Goal: Transaction & Acquisition: Purchase product/service

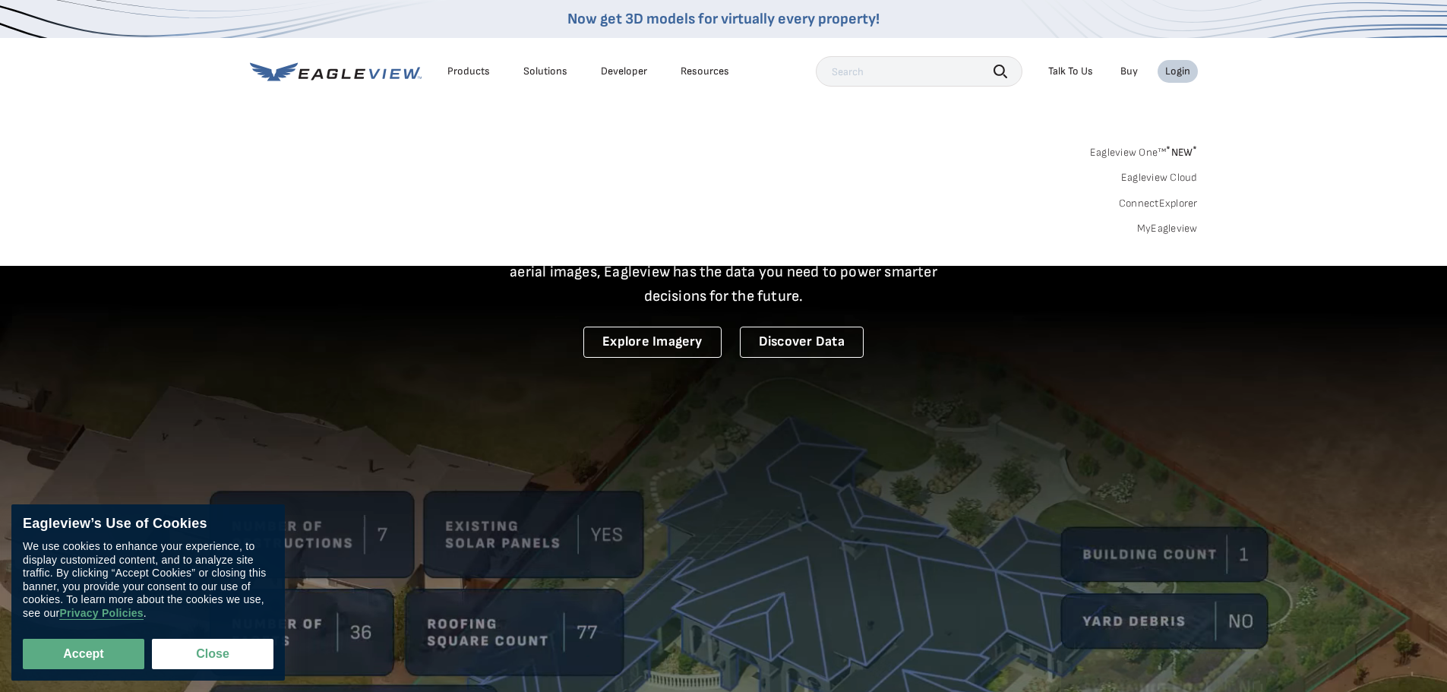
click at [1172, 229] on link "MyEagleview" at bounding box center [1167, 229] width 61 height 14
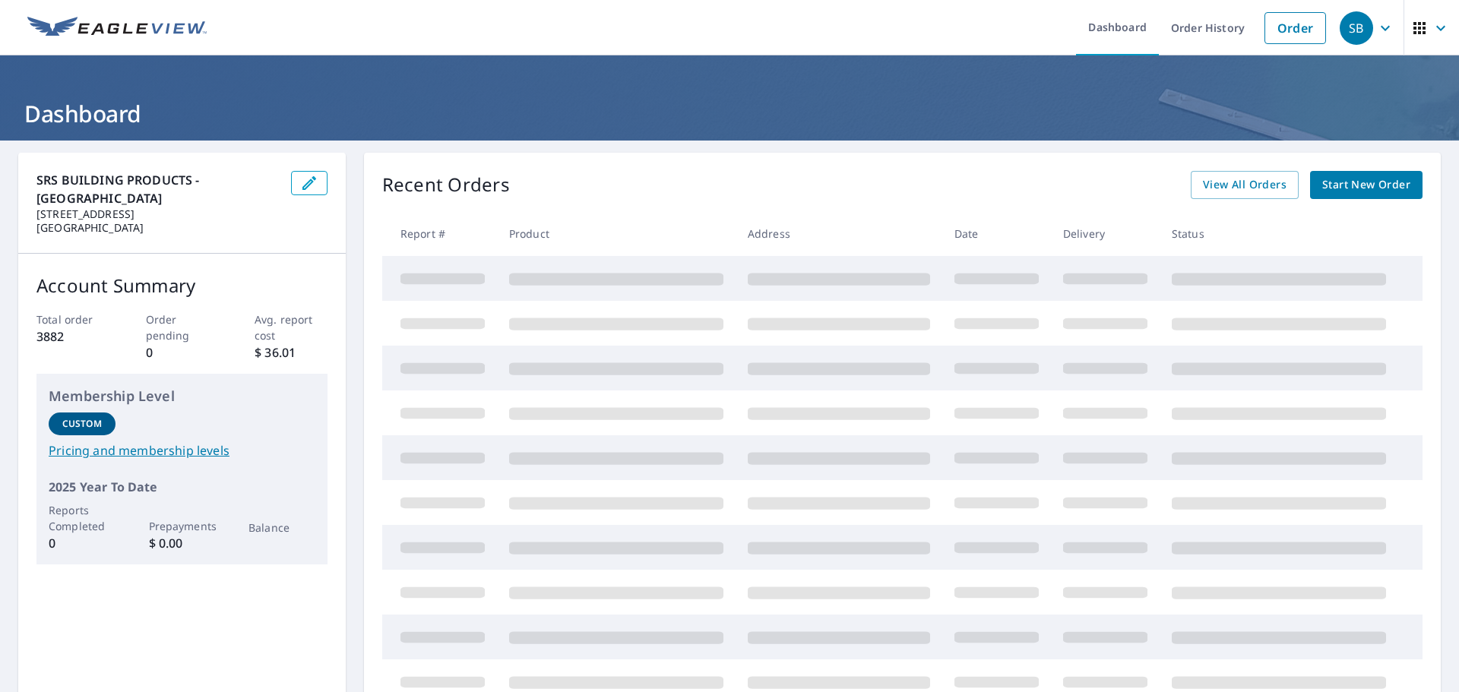
click at [1360, 194] on span "Start New Order" at bounding box center [1366, 185] width 88 height 19
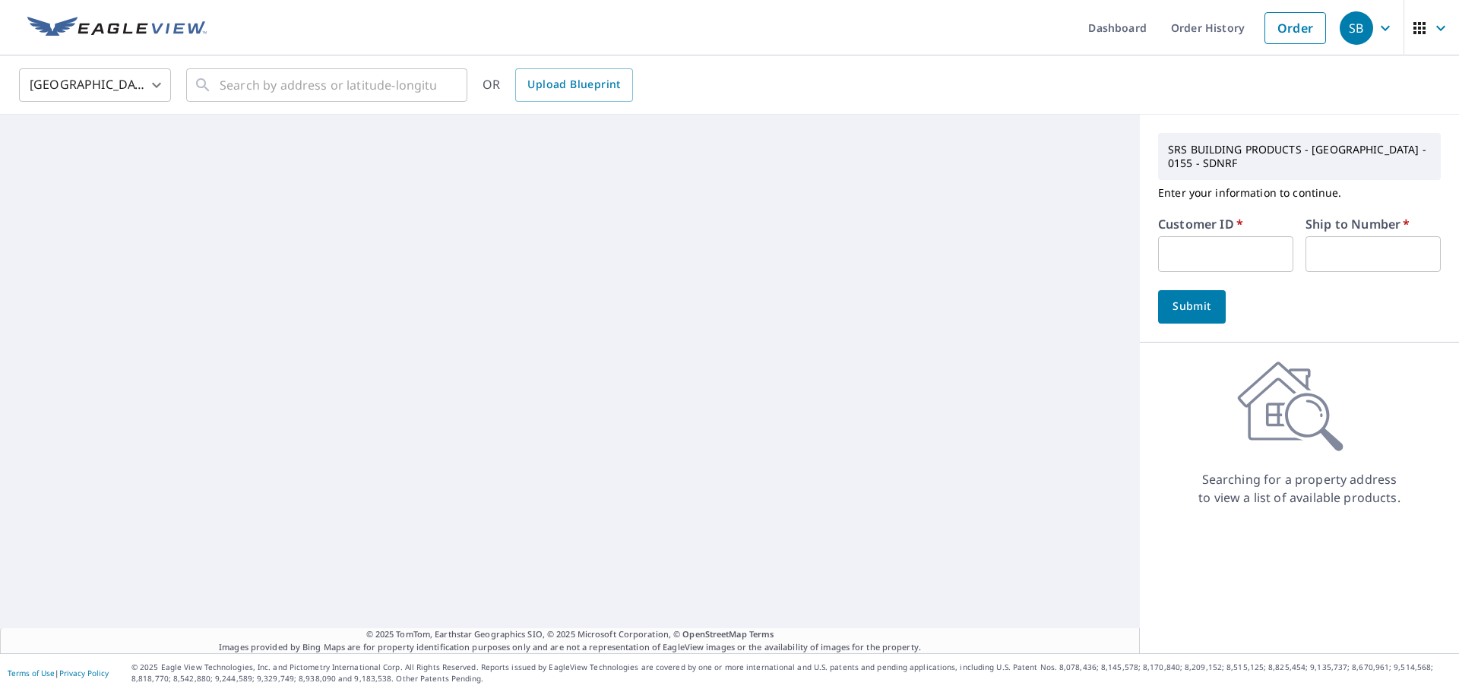
click at [1175, 245] on input "text" at bounding box center [1225, 254] width 135 height 36
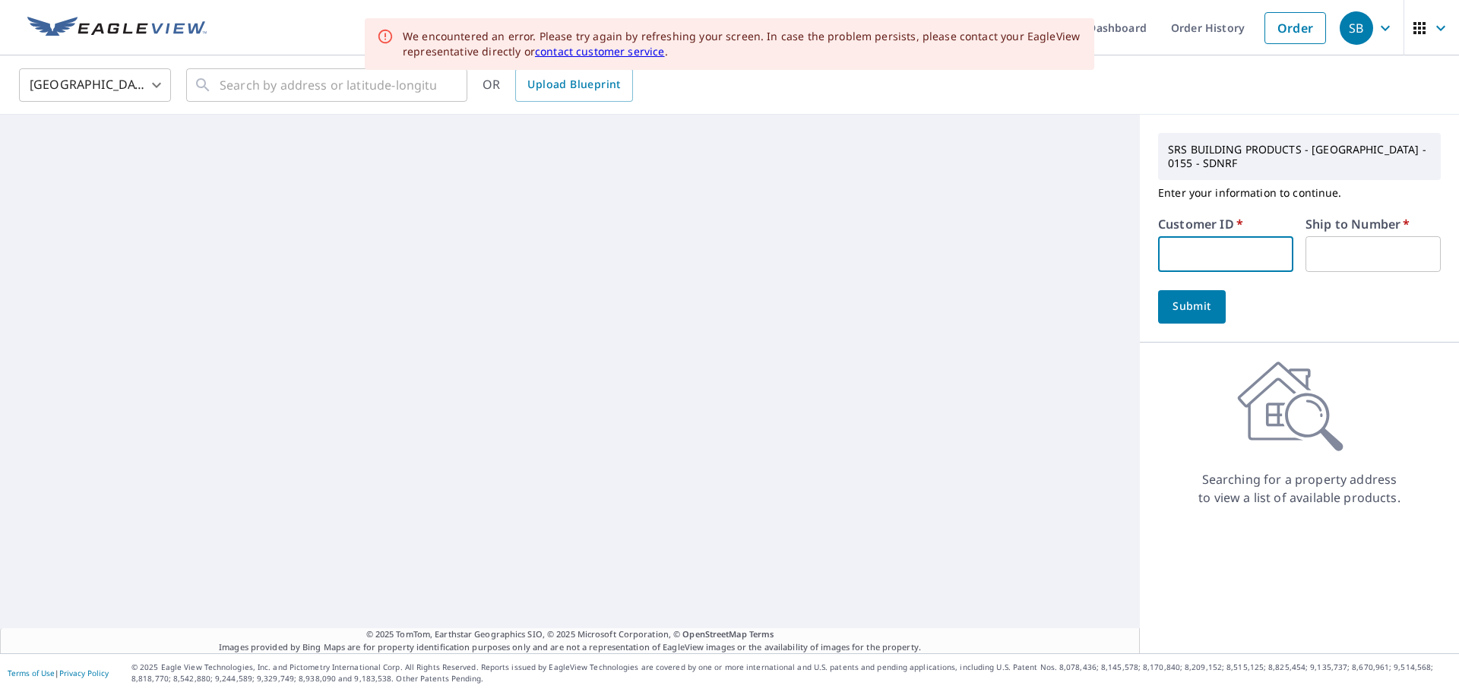
type input "byr155"
click at [1352, 239] on input "text" at bounding box center [1372, 254] width 135 height 36
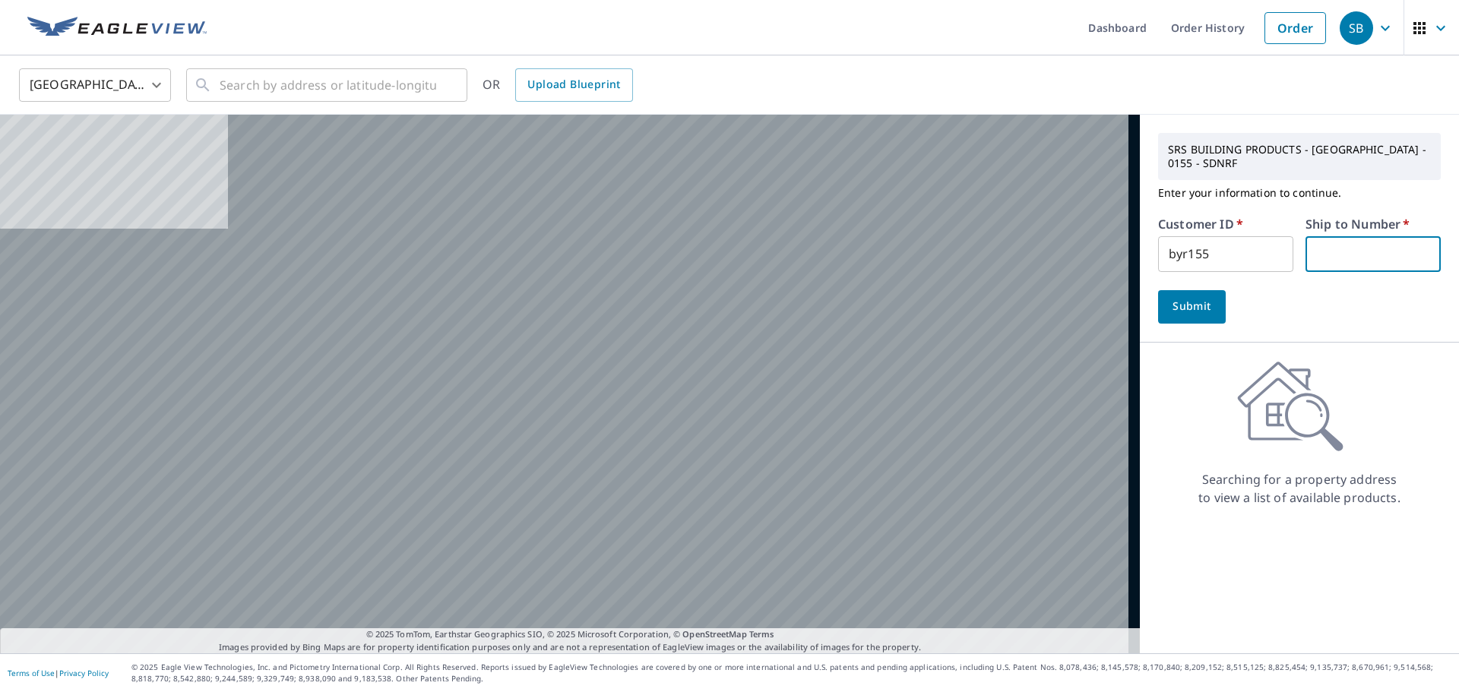
type input "1"
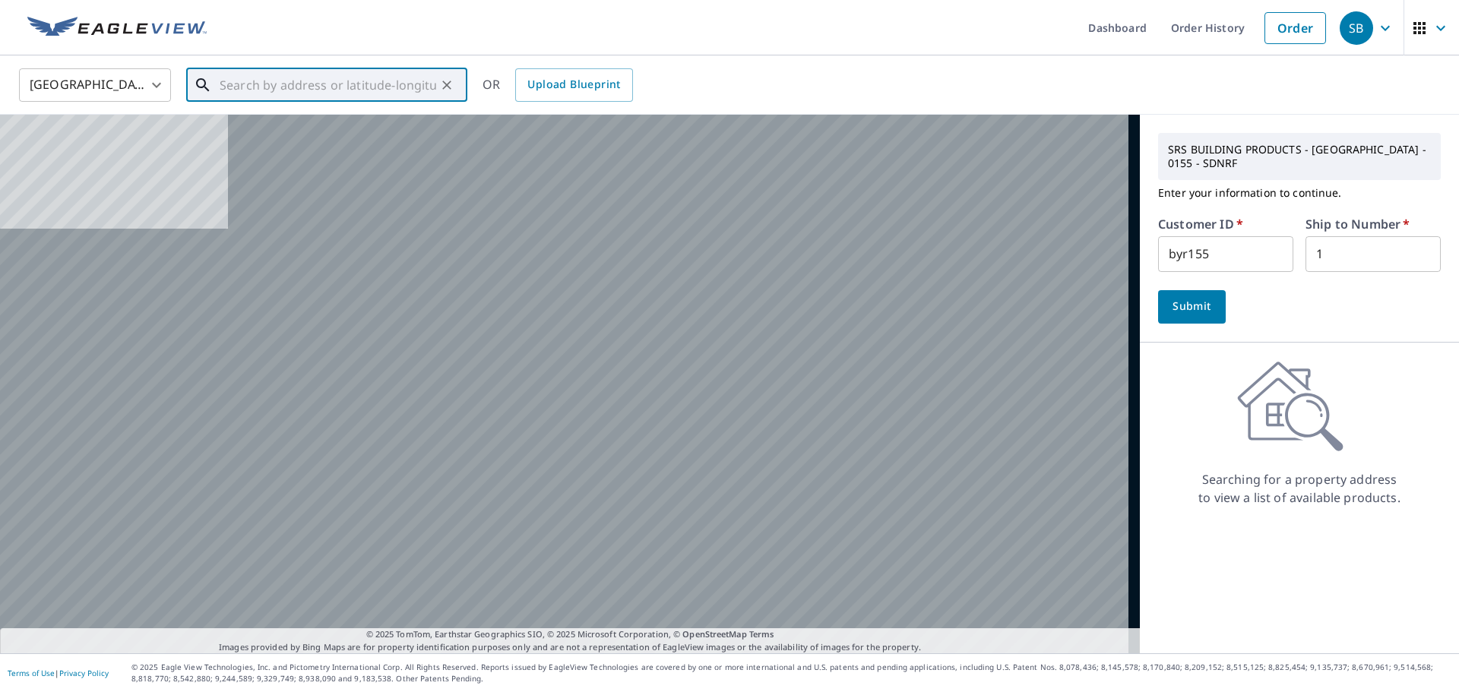
click at [292, 93] on input "text" at bounding box center [328, 85] width 217 height 43
paste input "312 conservation Crossing Chesapeake Virginia"
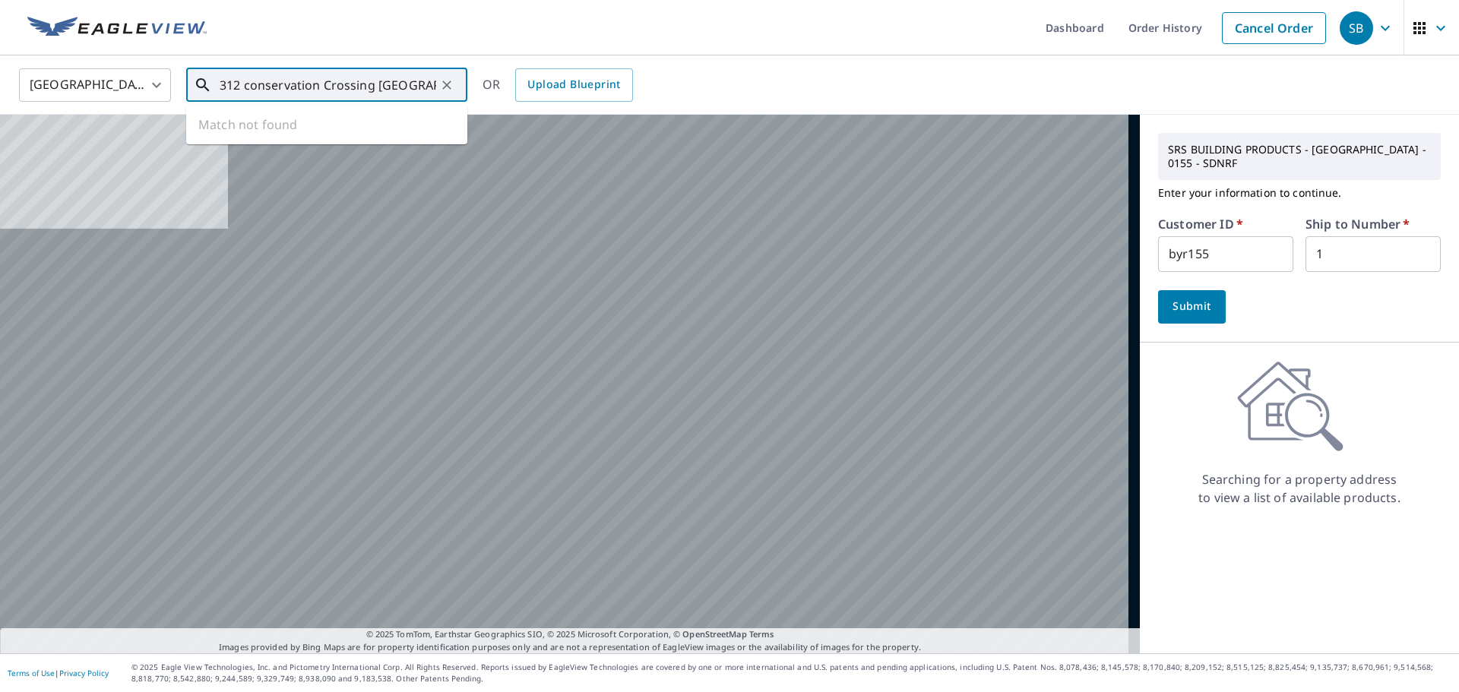
scroll to position [0, 58]
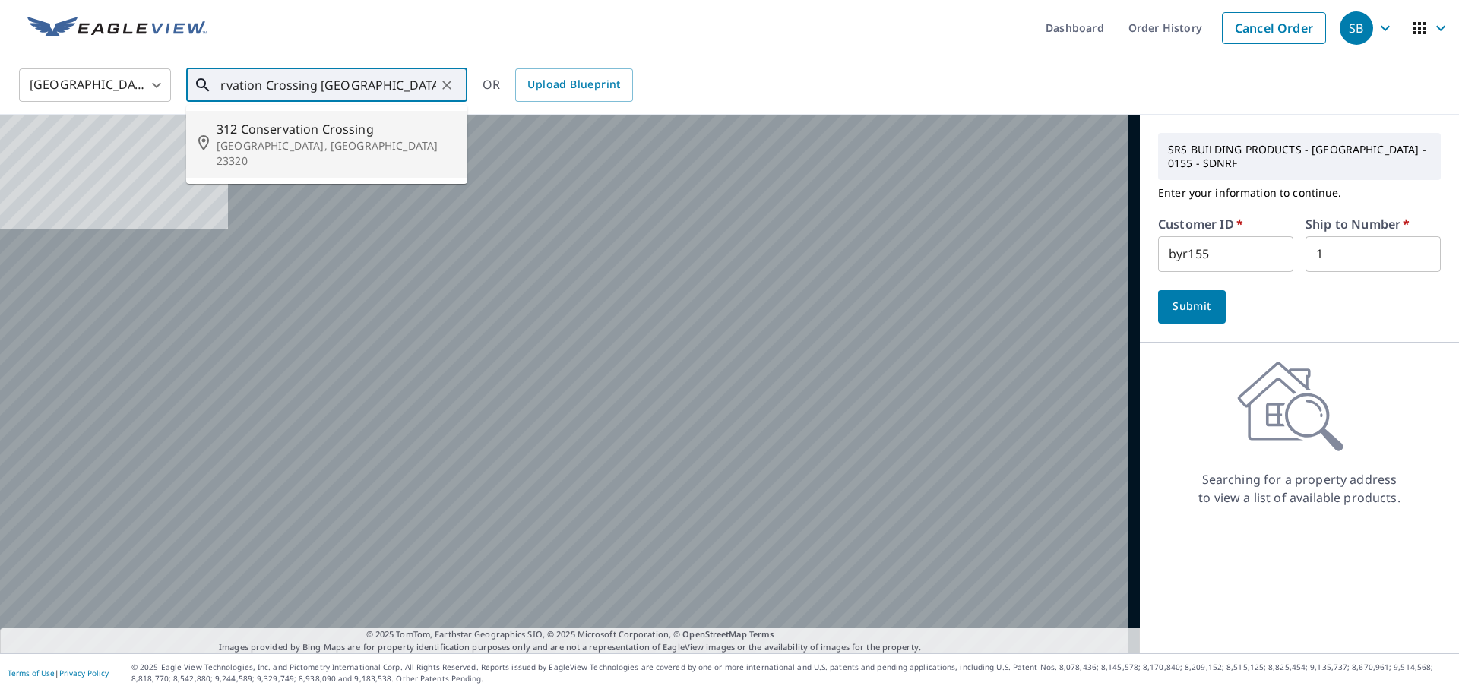
click at [365, 131] on span "312 Conservation Crossing" at bounding box center [336, 129] width 239 height 18
type input "312 Conservation Crossing Chesapeake, VA 23320"
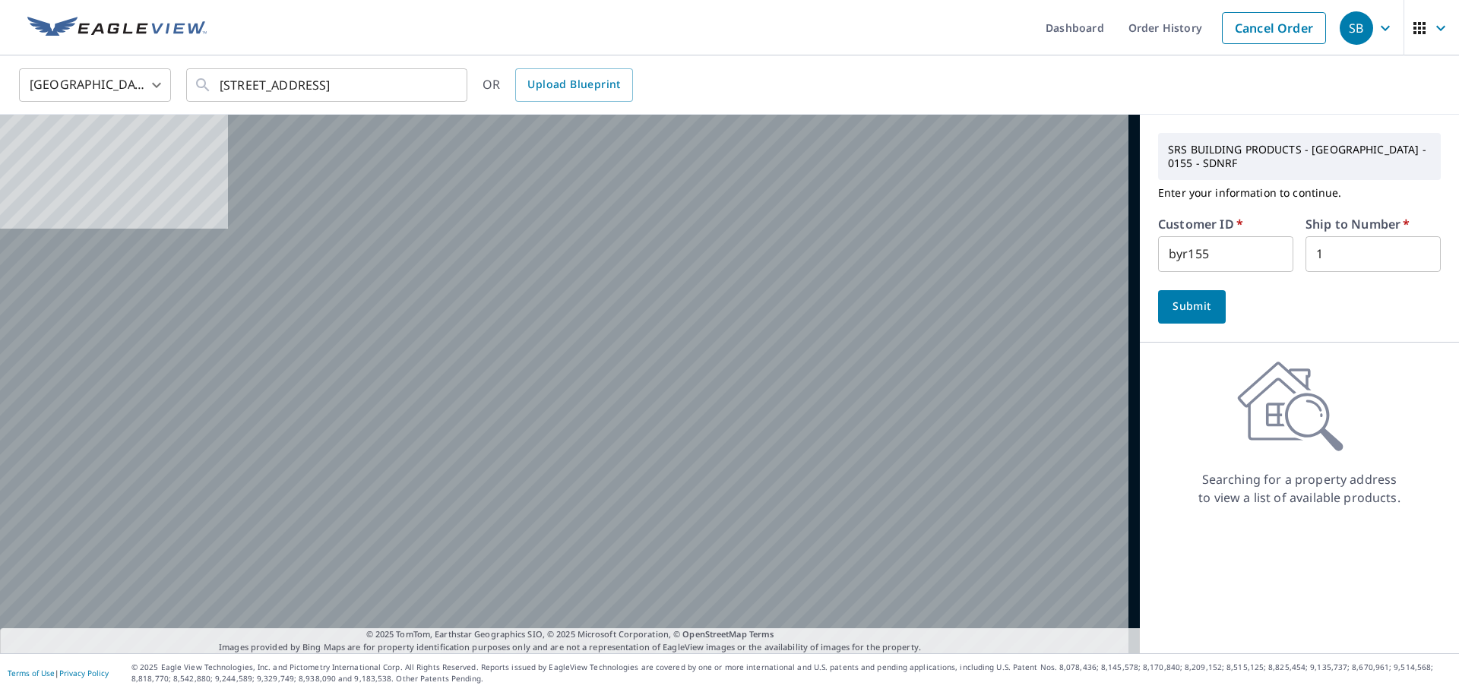
scroll to position [0, 0]
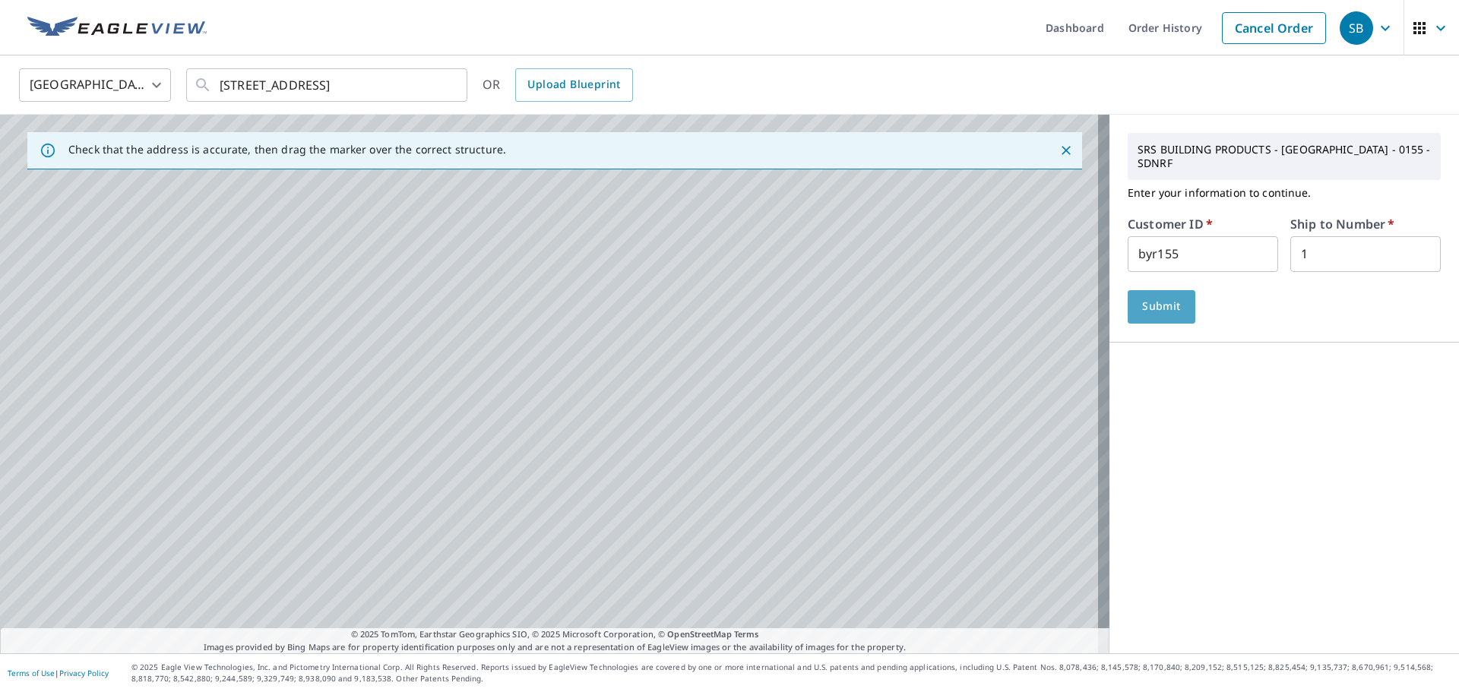
click at [1152, 297] on span "Submit" at bounding box center [1161, 306] width 43 height 19
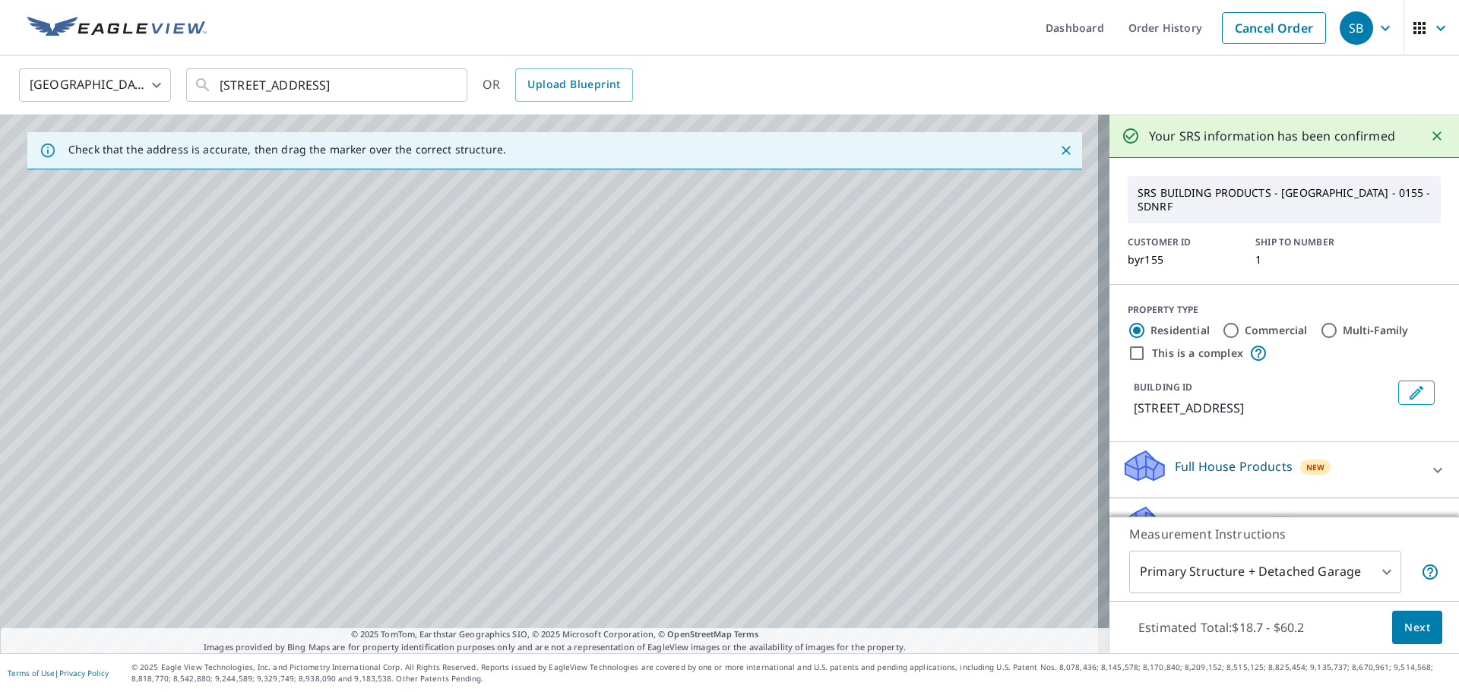
click at [1273, 571] on body "SB SB Dashboard Order History Cancel Order SB United States US ​ 312 Conservati…" at bounding box center [729, 346] width 1459 height 692
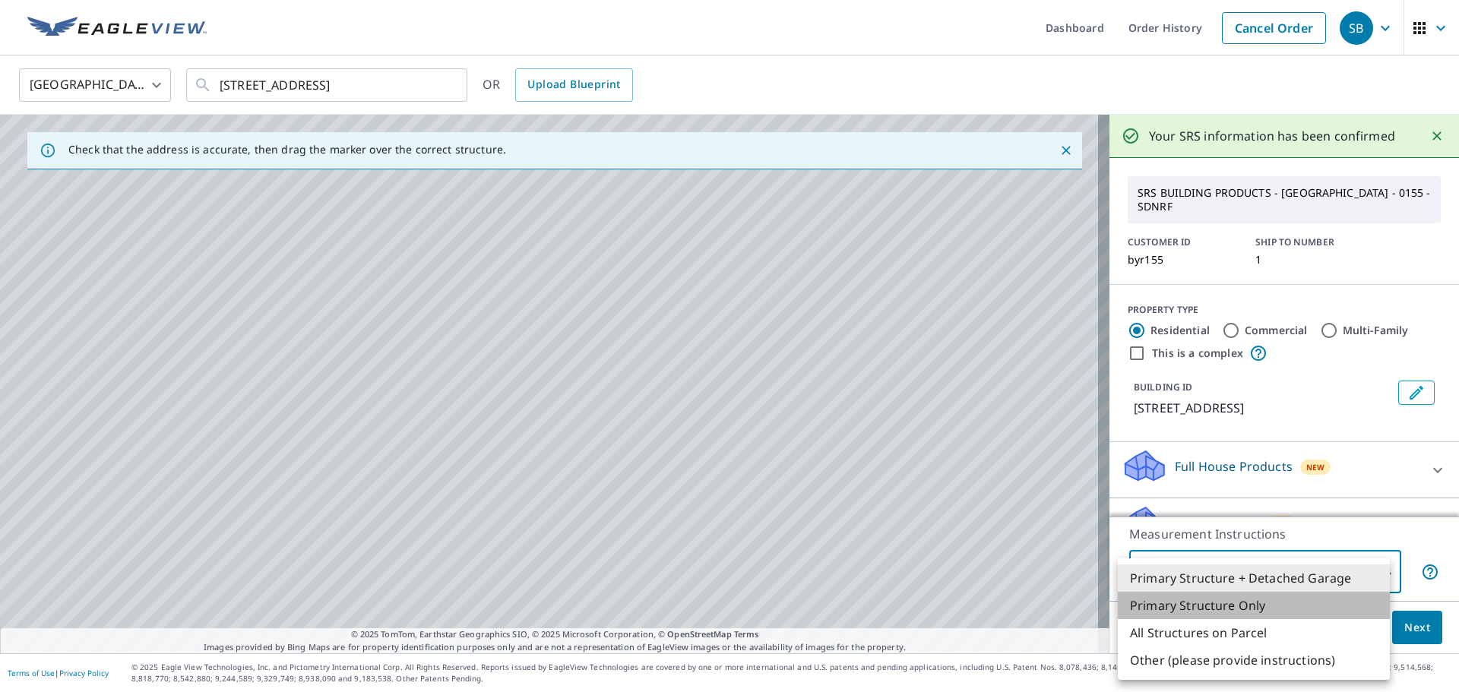
click at [1260, 609] on li "Primary Structure Only" at bounding box center [1254, 605] width 272 height 27
type input "2"
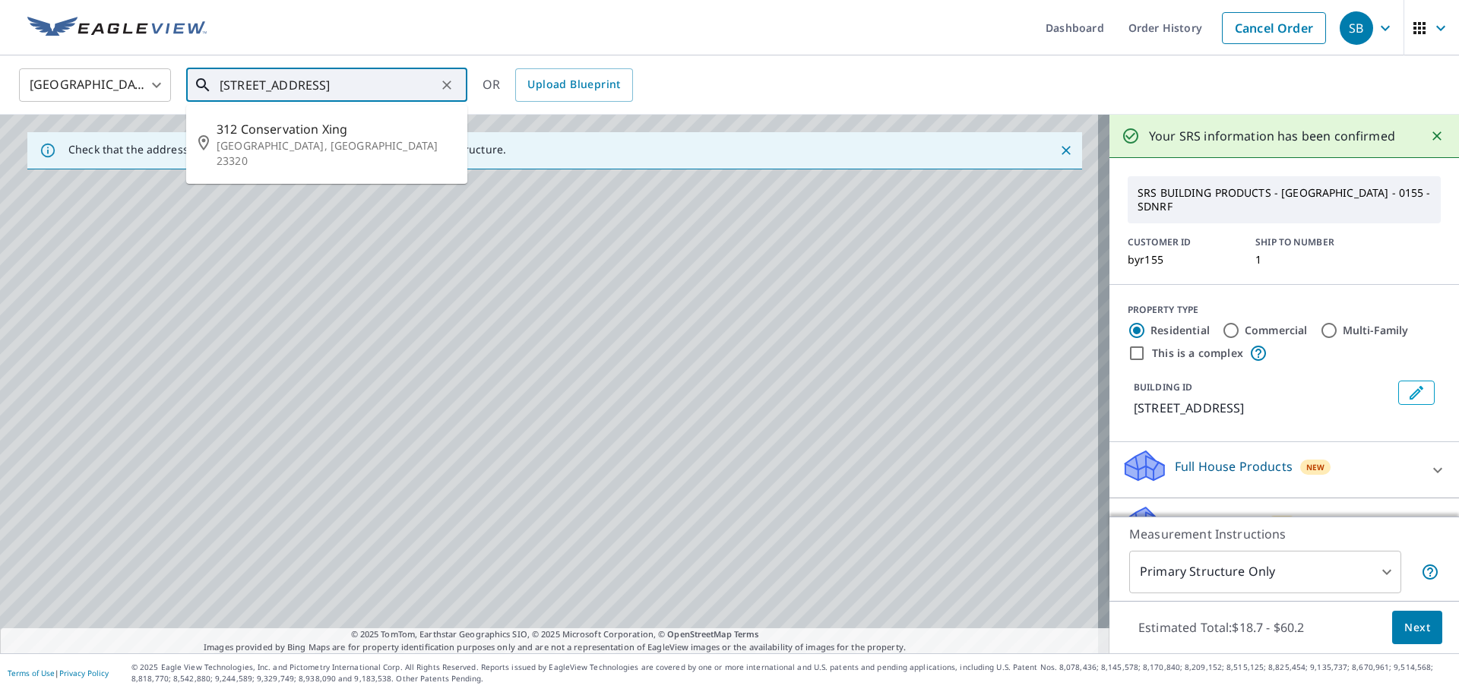
click at [342, 84] on input "312 Conservation Crossing Chesapeake, VA 23320" at bounding box center [328, 85] width 217 height 43
click at [330, 138] on p "Chesapeake, VA 23320" at bounding box center [336, 153] width 239 height 30
type input "312 Conservation Xing Chesapeake, VA 23320"
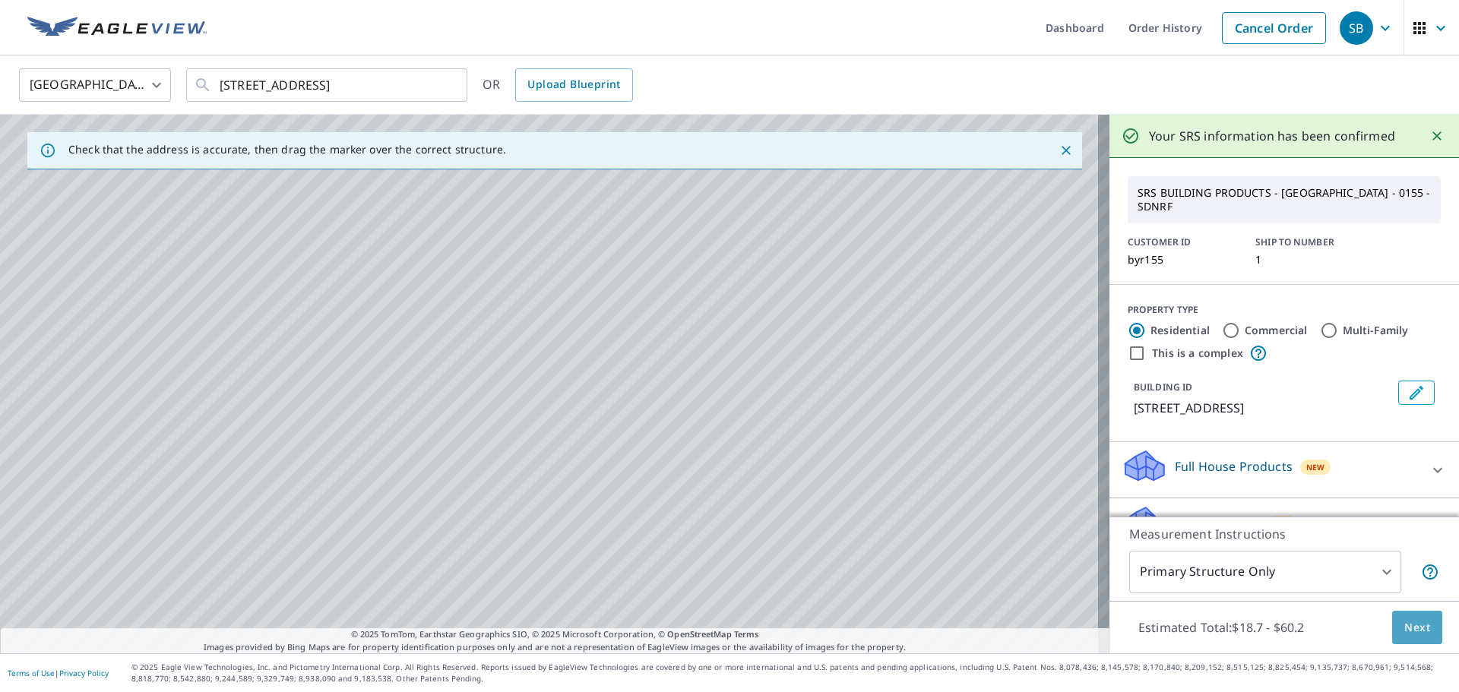
click at [1428, 638] on button "Next" at bounding box center [1417, 628] width 50 height 34
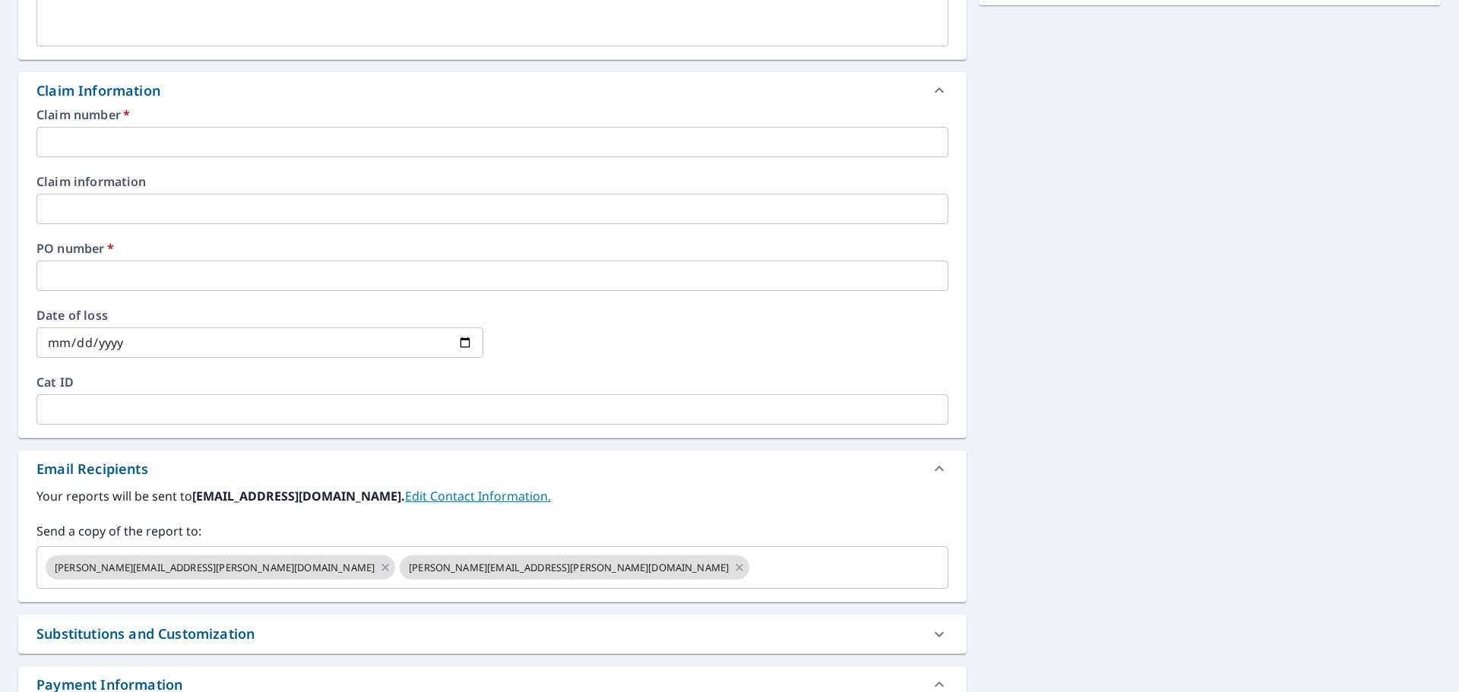
scroll to position [532, 0]
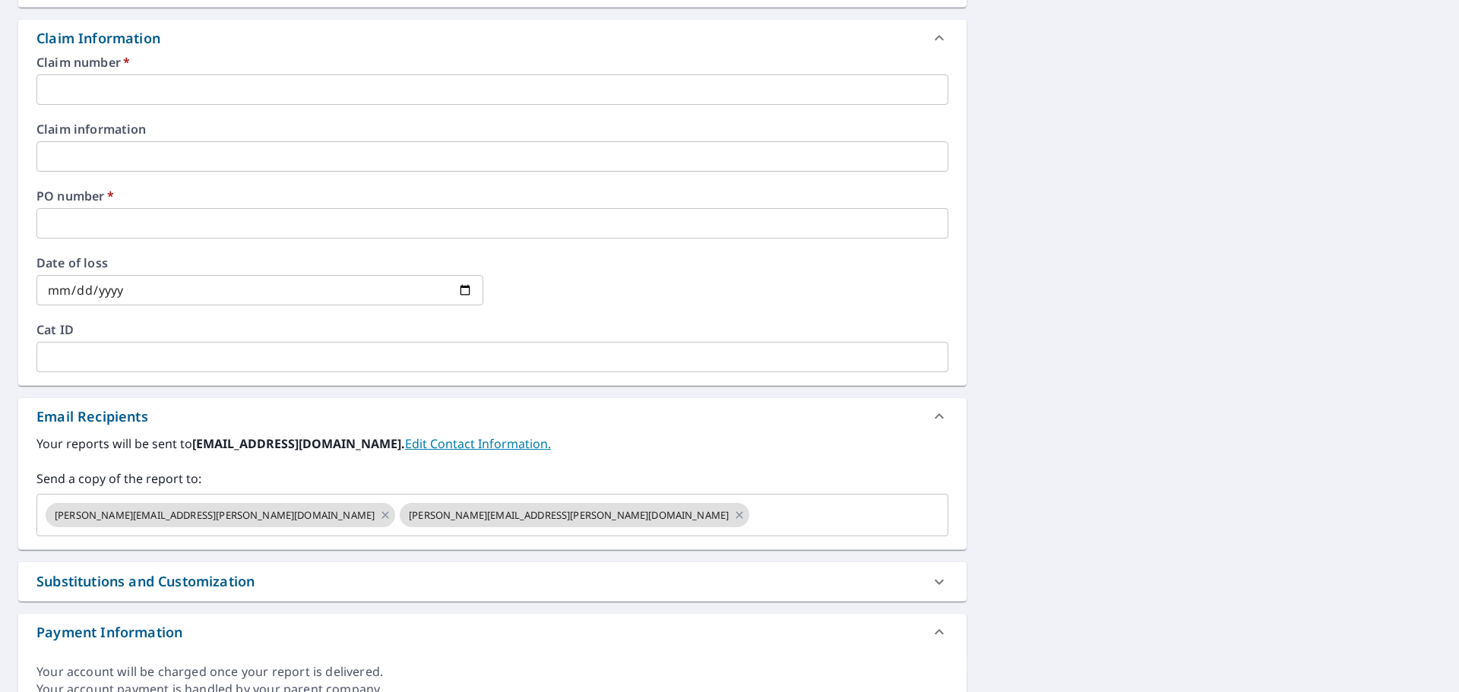
click at [192, 95] on input "text" at bounding box center [492, 89] width 912 height 30
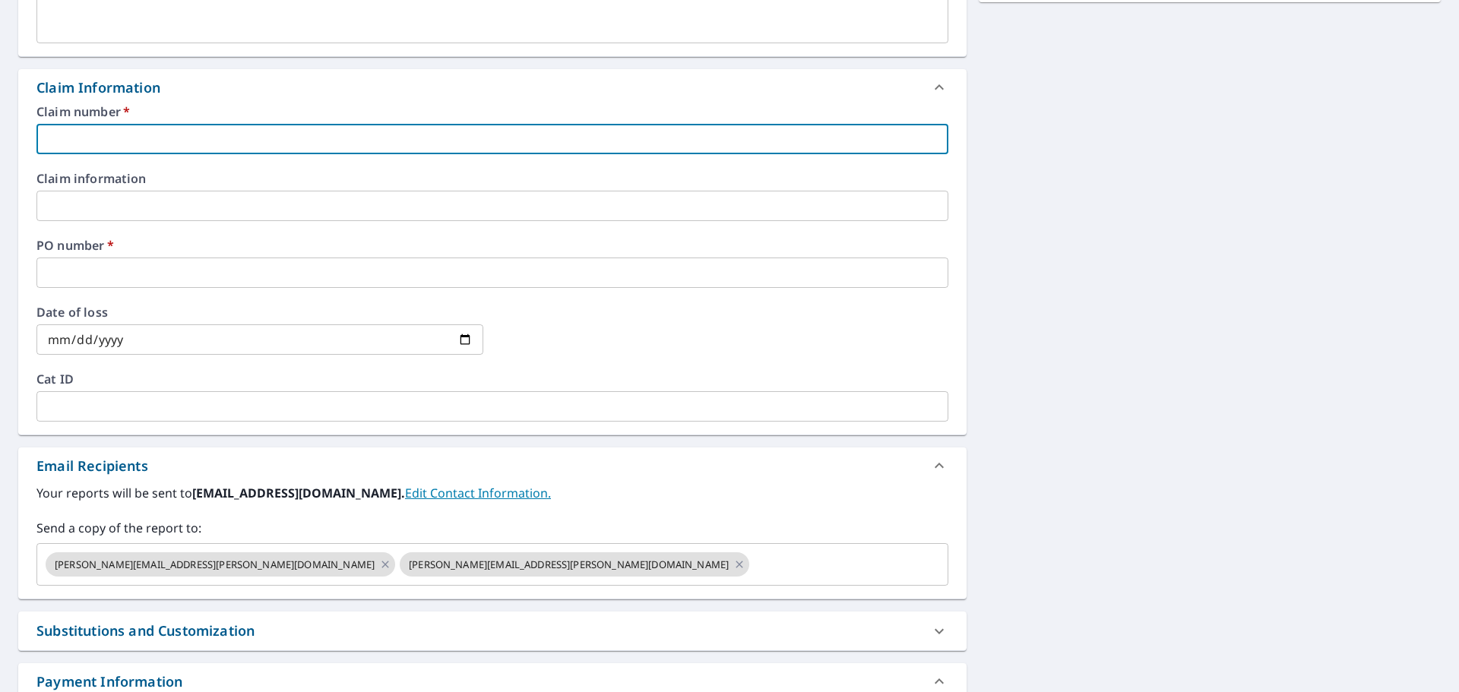
scroll to position [456, 0]
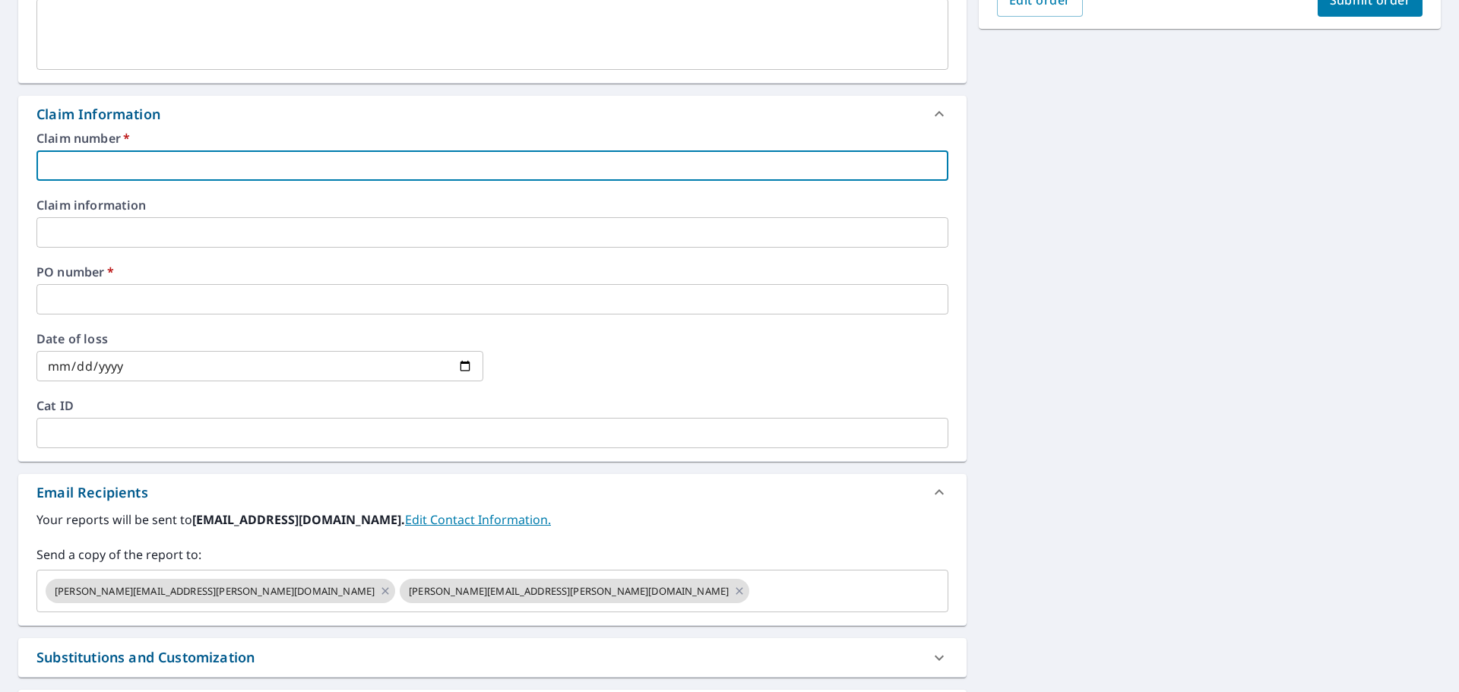
type input "EV/BAYROOF"
checkbox input "true"
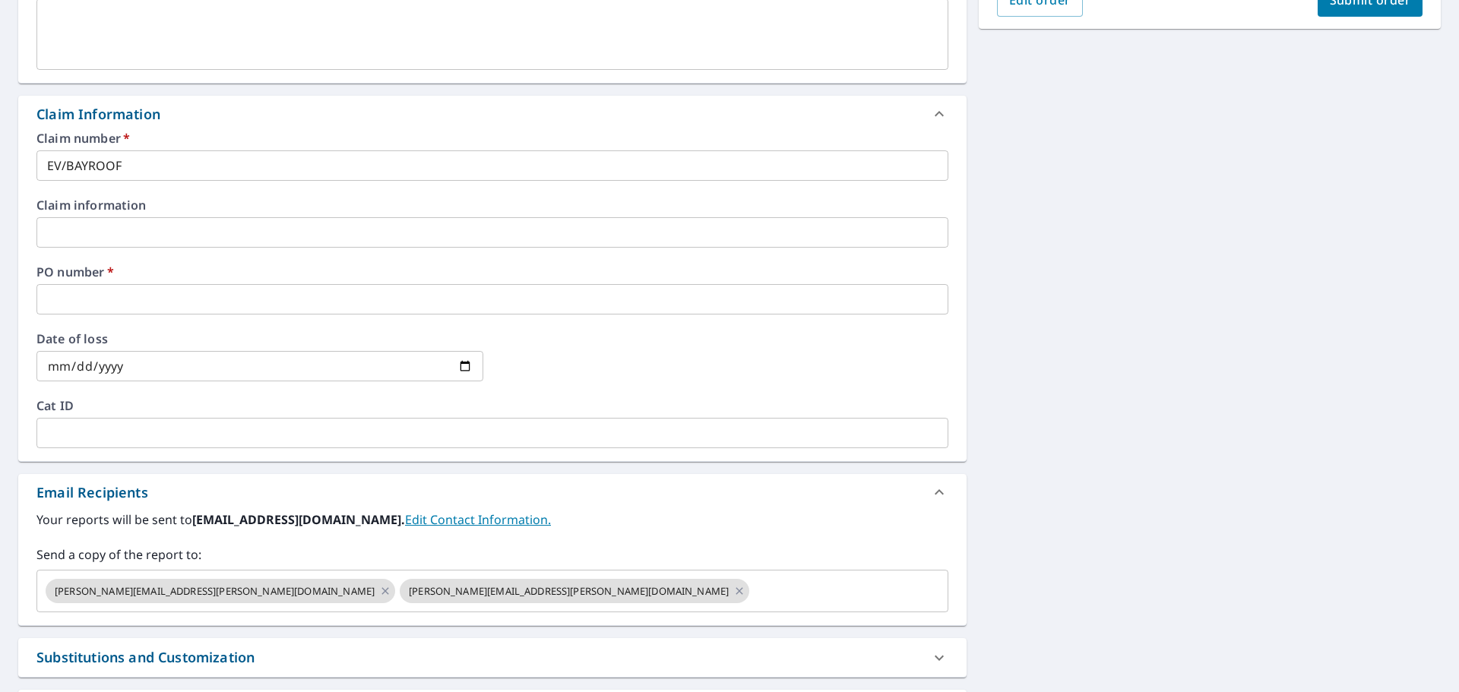
click at [153, 281] on div "PO number   * ​" at bounding box center [492, 290] width 912 height 49
click at [153, 286] on input "text" at bounding box center [492, 299] width 912 height 30
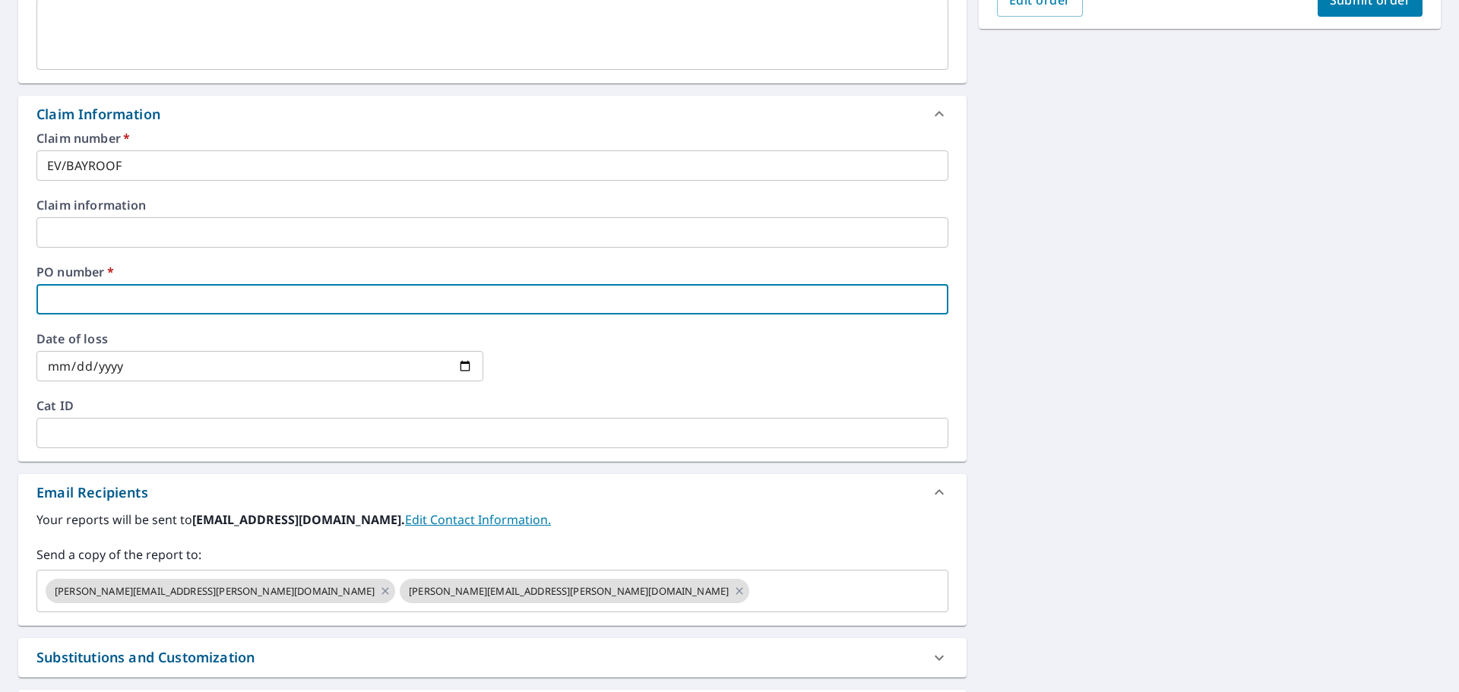
type input "E"
checkbox input "true"
type input "EV"
checkbox input "true"
type input "EV/"
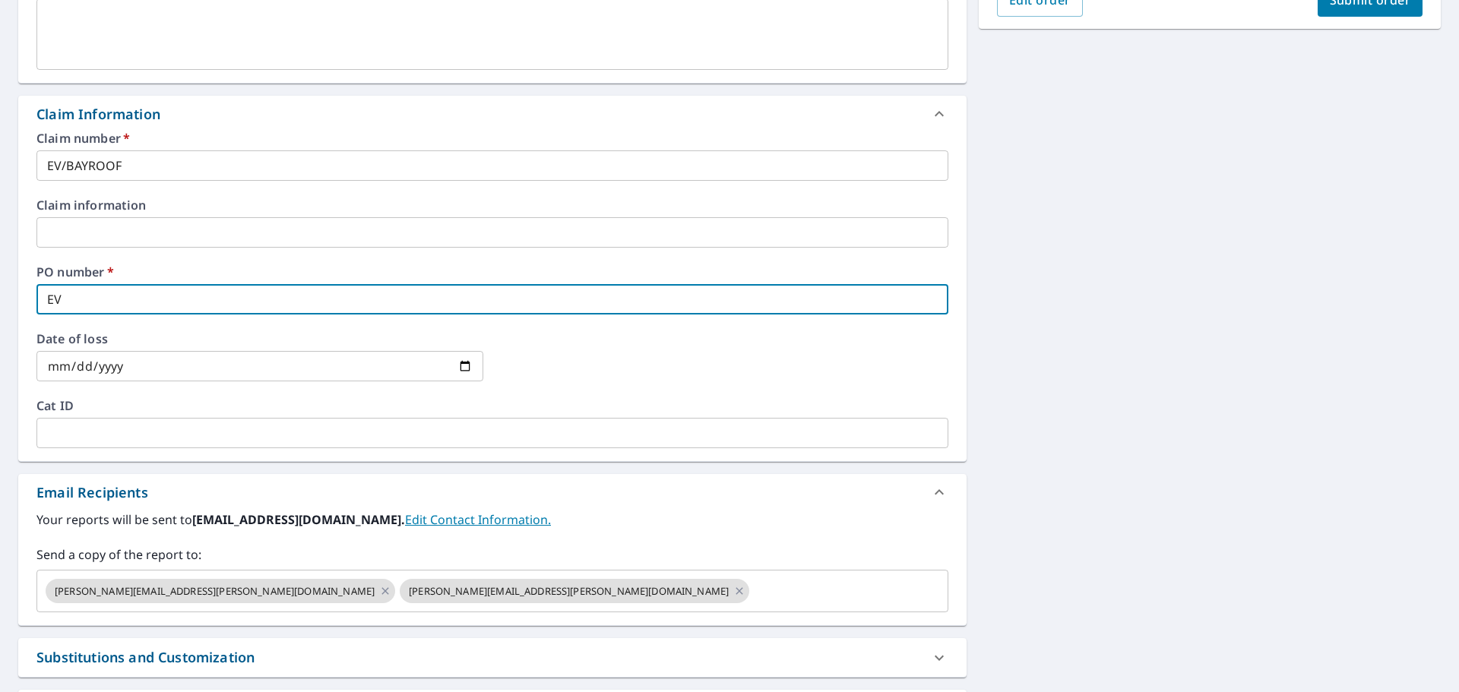
checkbox input "true"
type input "EV/C"
checkbox input "true"
type input "EV/CO"
checkbox input "true"
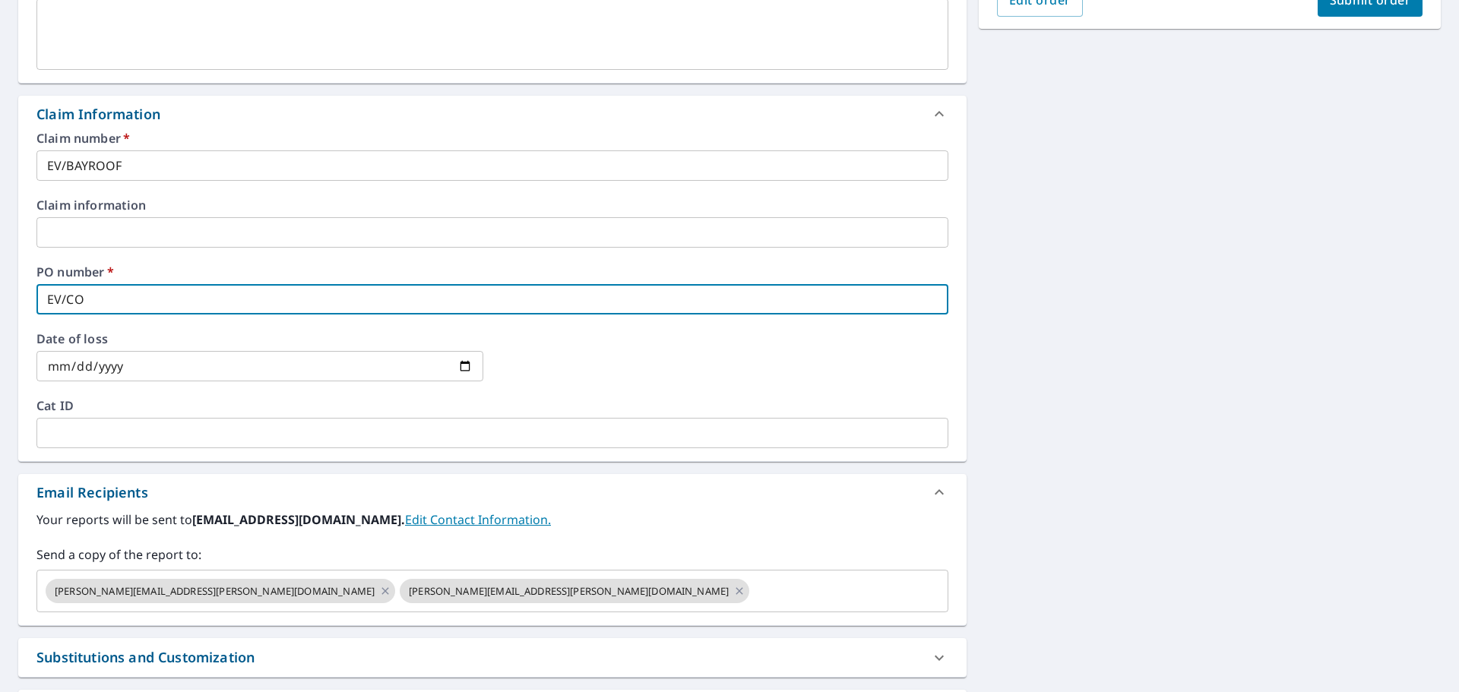
type input "EV/CON"
checkbox input "true"
type input "EV/CONS"
checkbox input "true"
type input "EV/CONSE"
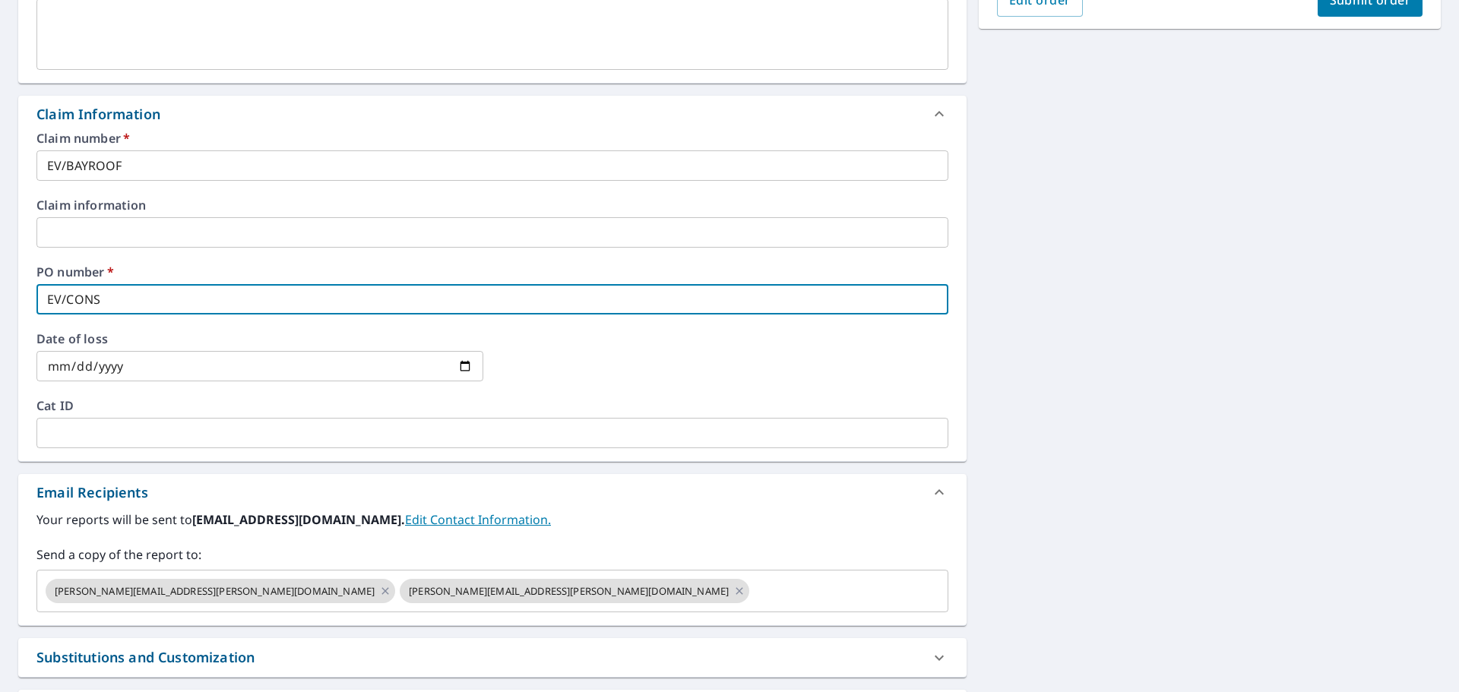
checkbox input "true"
type input "EV/CONSER"
checkbox input "true"
type input "EV/CONSERV"
checkbox input "true"
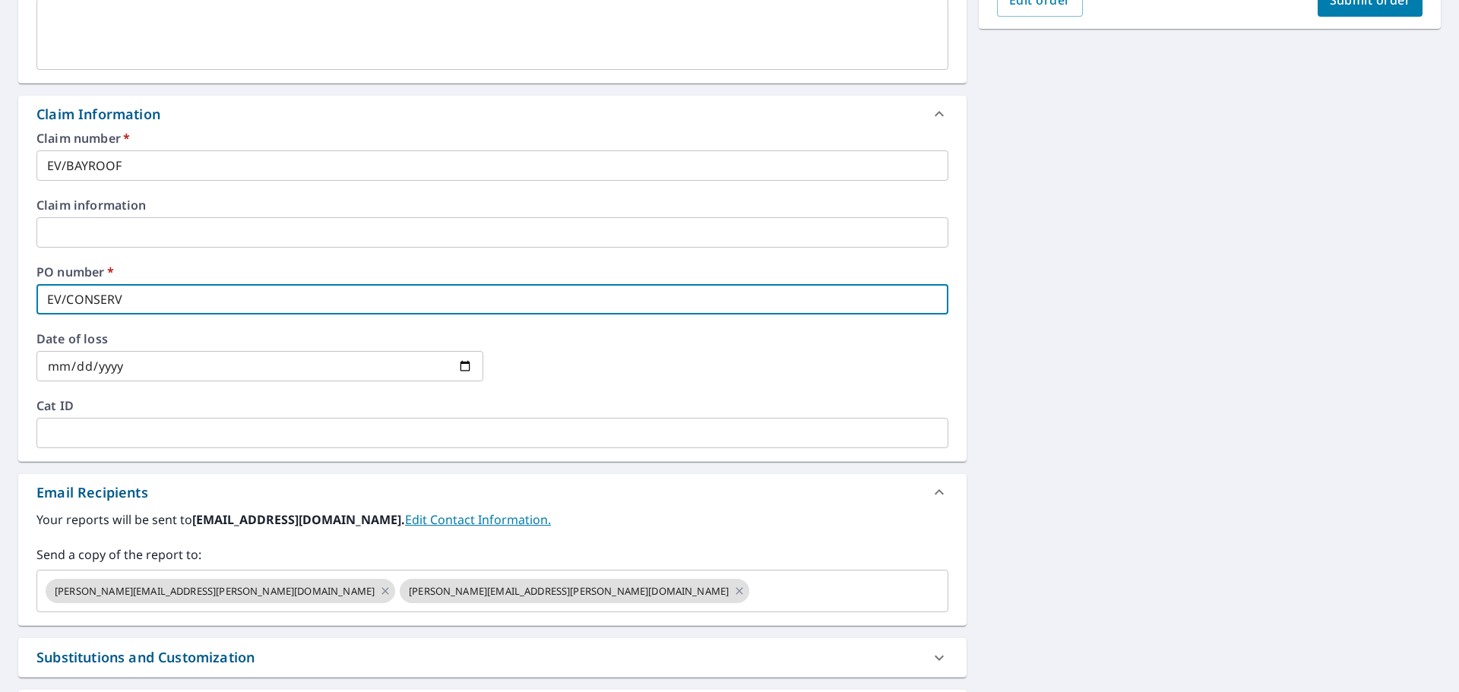
type input "EV/CONSERVA"
checkbox input "true"
type input "EV/CONSERVAT"
checkbox input "true"
type input "EV/CONSERVATI"
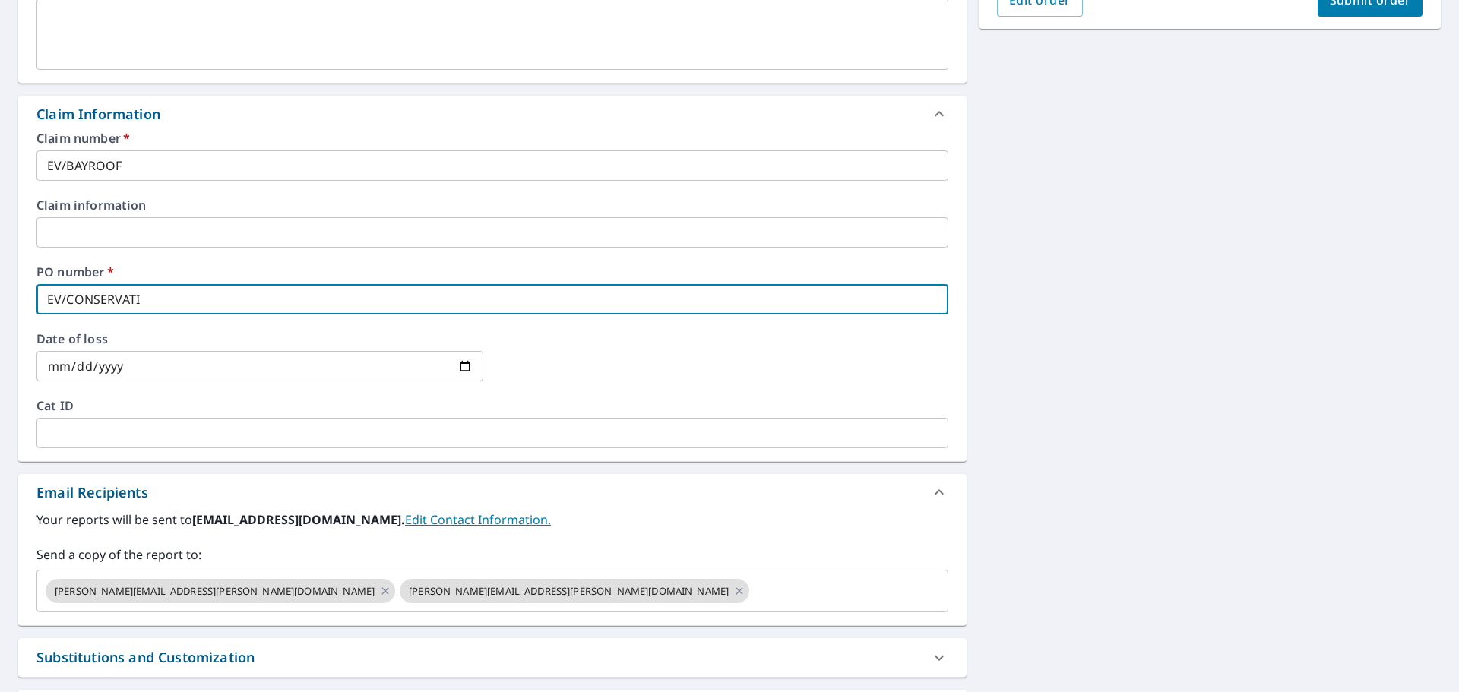
checkbox input "true"
type input "EV/CONSERVATIO"
checkbox input "true"
type input "EV/CONSERVATION"
checkbox input "true"
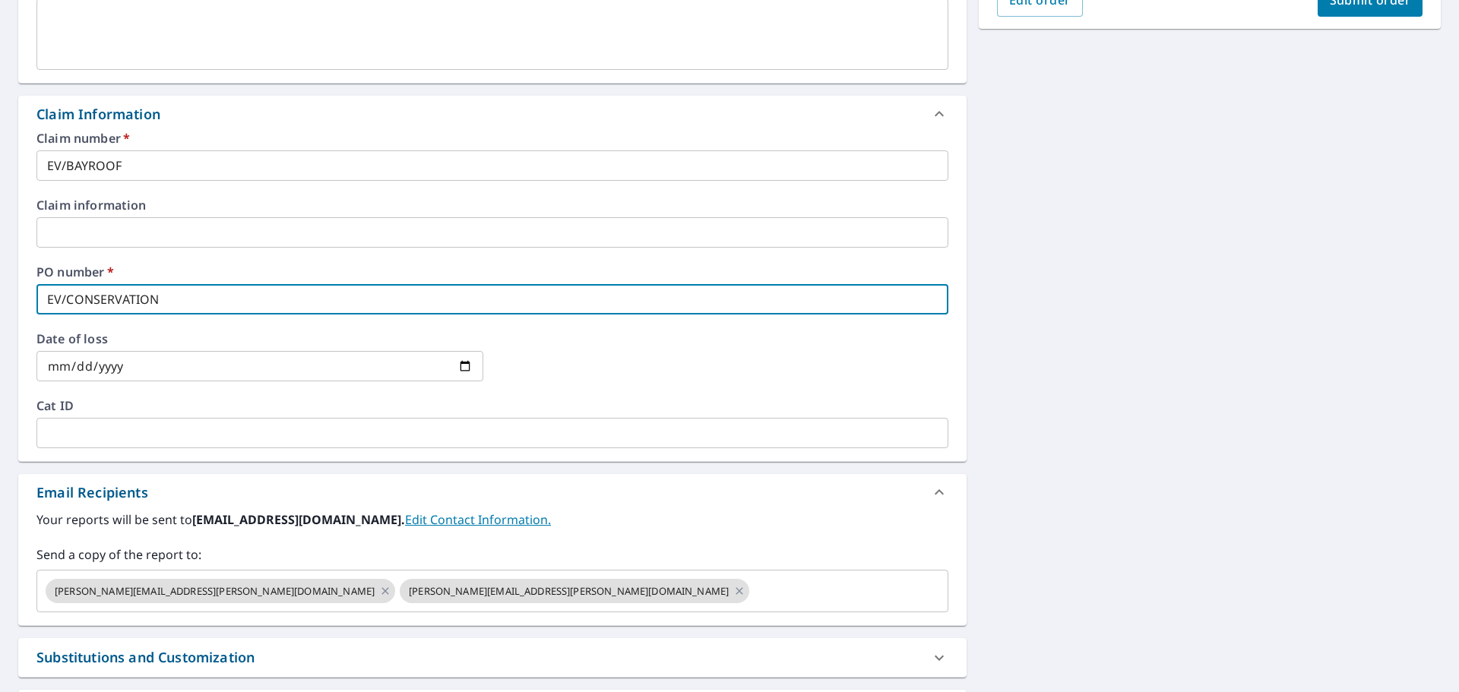
type input "EV/CONSERVATION"
checkbox input "true"
type input "EV/CONSERVATION"
checkbox input "true"
type input "EV/CONSERVATIONX"
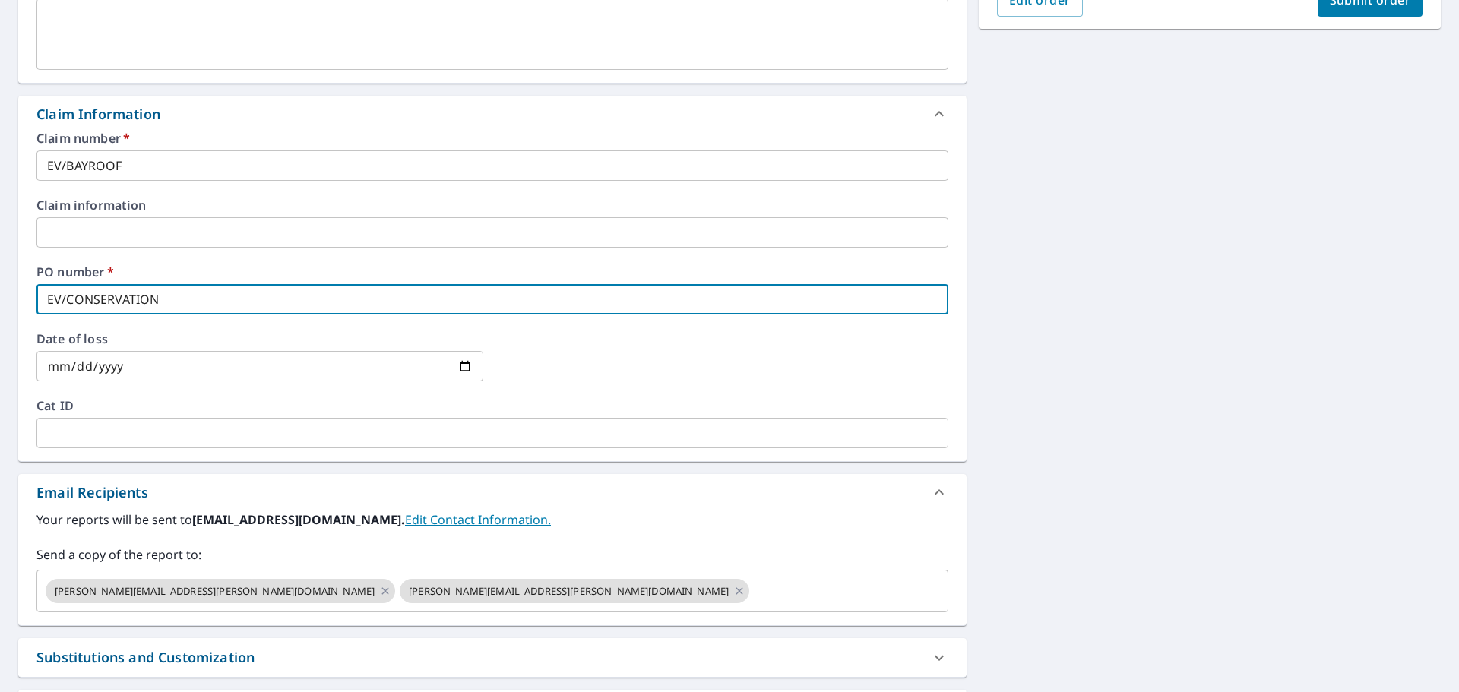
checkbox input "true"
type input "EV/CONSERVATIONXO"
checkbox input "true"
type input "EV/CONSERVATIONXOI"
checkbox input "true"
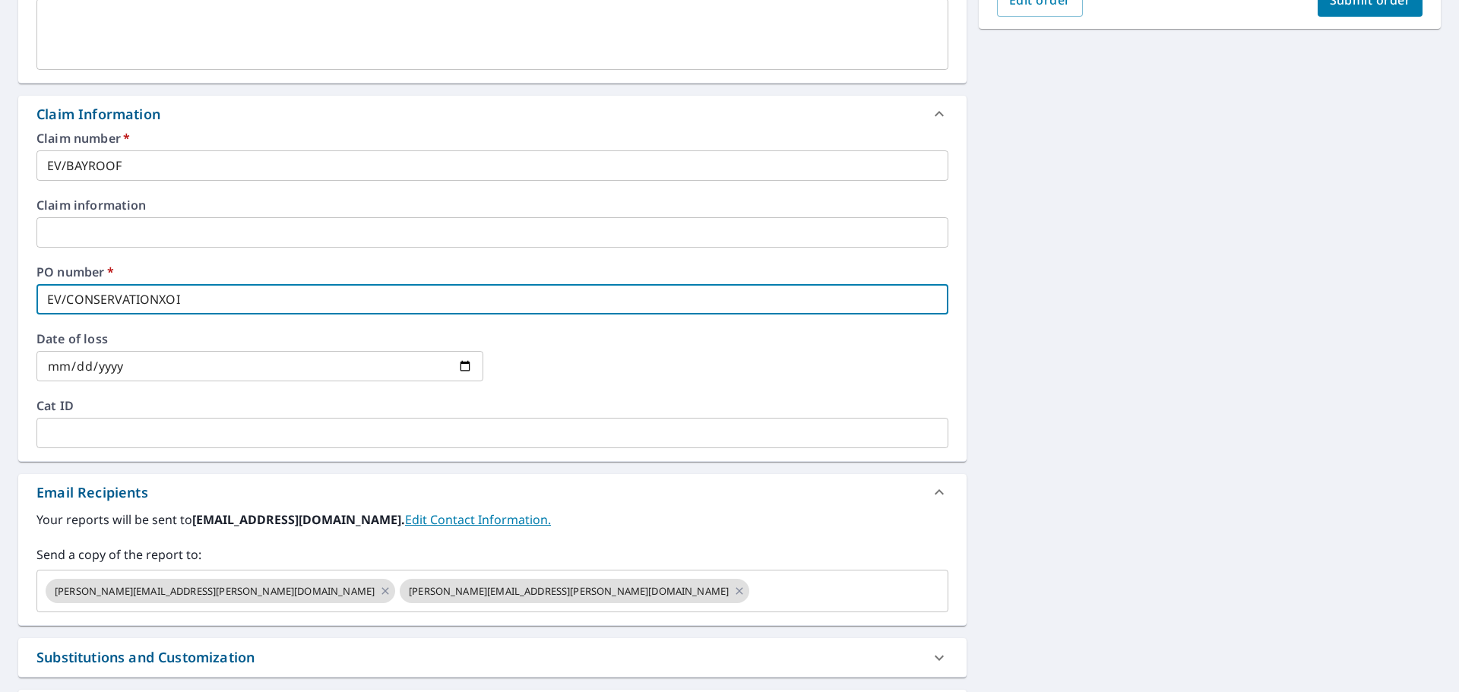
type input "EV/CONSERVATIONXOIN"
checkbox input "true"
type input "EV/CONSERVATIONXOING"
checkbox input "true"
type input "EV/CONSERVATIONXOIN"
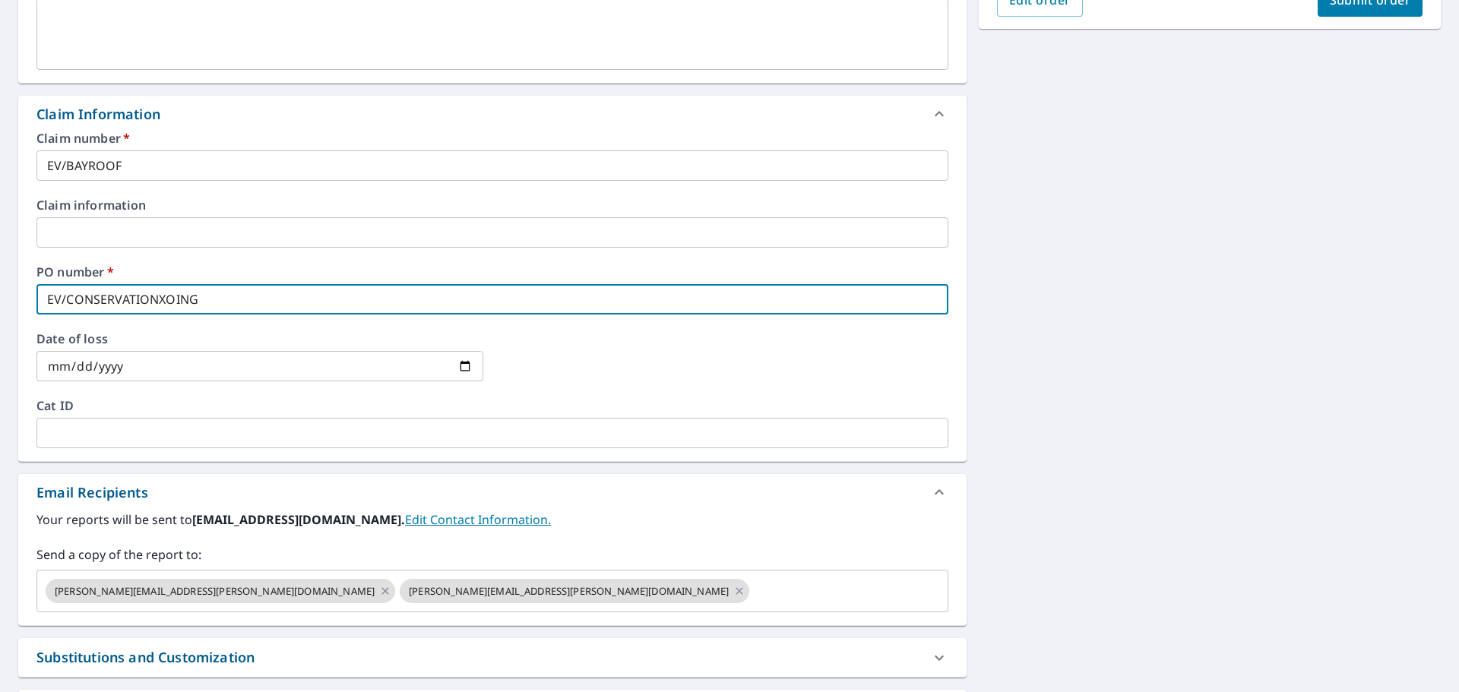
checkbox input "true"
type input "EV/CONSERVATIONXOI"
checkbox input "true"
type input "EV/CONSERVATIONXO"
checkbox input "true"
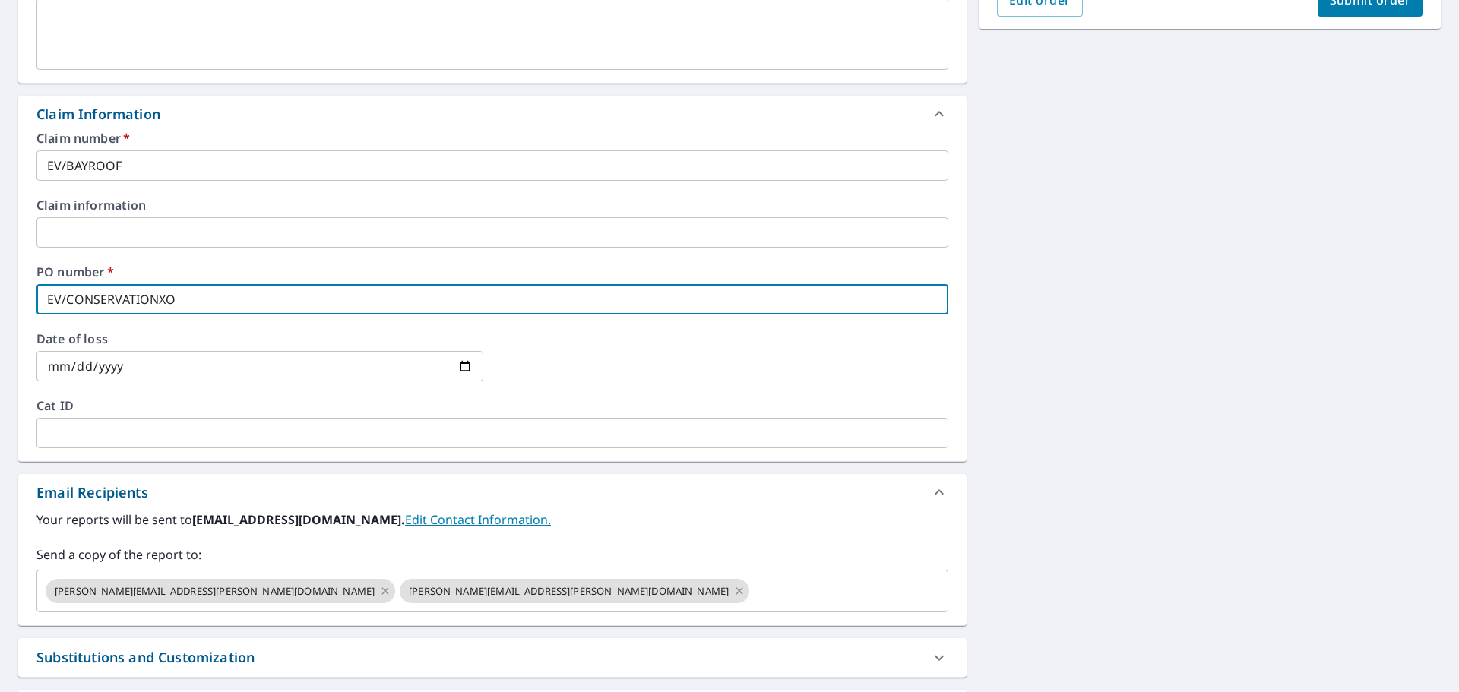
type input "EV/CONSERVATIONX"
checkbox input "true"
type input "EV/CONSERVATIONXI"
checkbox input "true"
type input "EV/CONSERVATIONXIN"
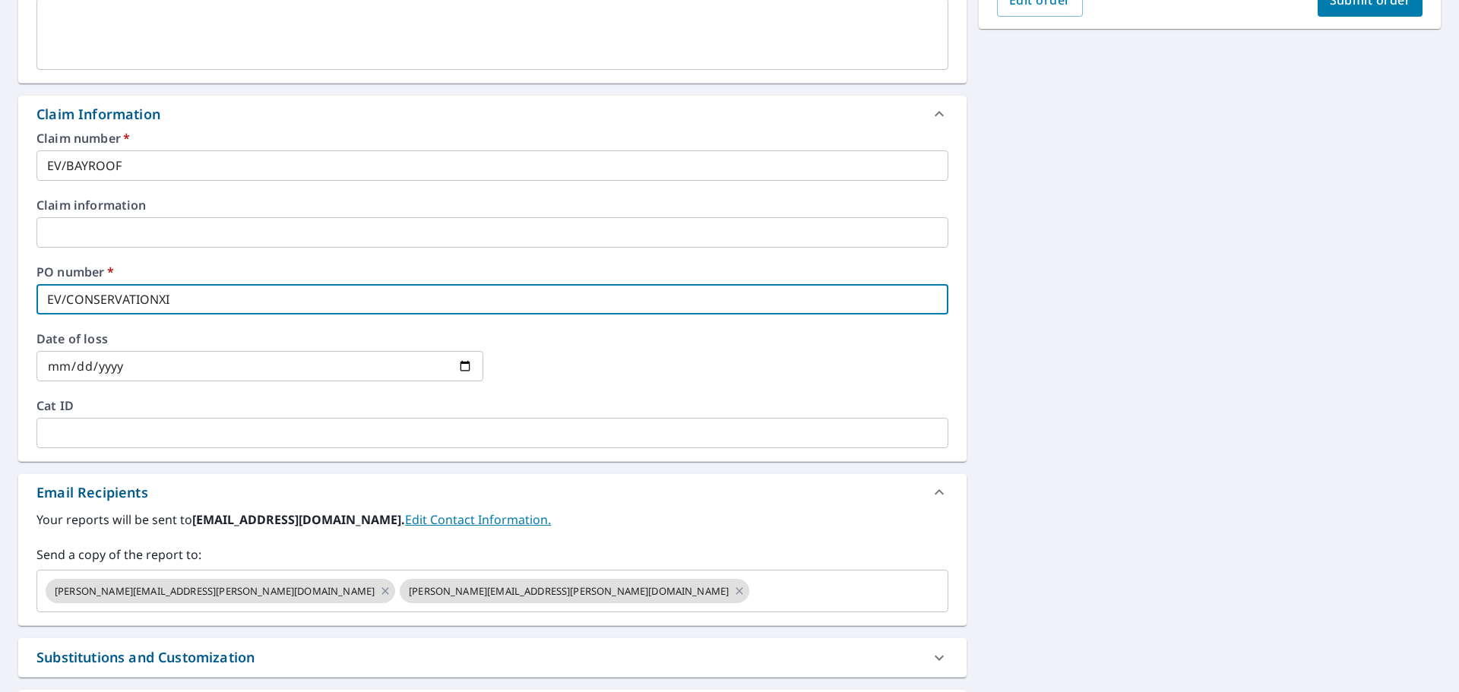
checkbox input "true"
type input "EV/CONSERVATIONXING"
checkbox input "true"
type input "EV/CONSERVATIONXING"
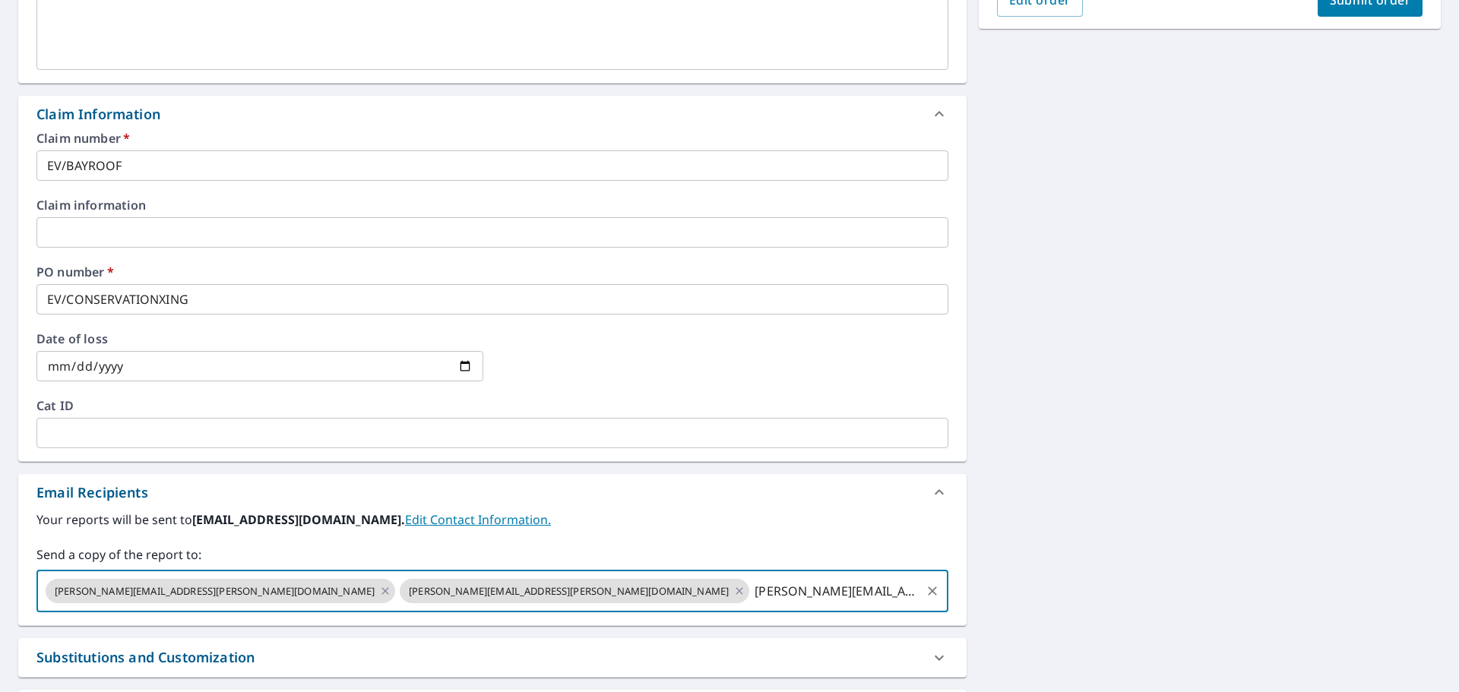
type input "STEVE@ROOF757.COM"
click at [1333, 14] on button "Submit order" at bounding box center [1370, -1] width 106 height 33
checkbox input "true"
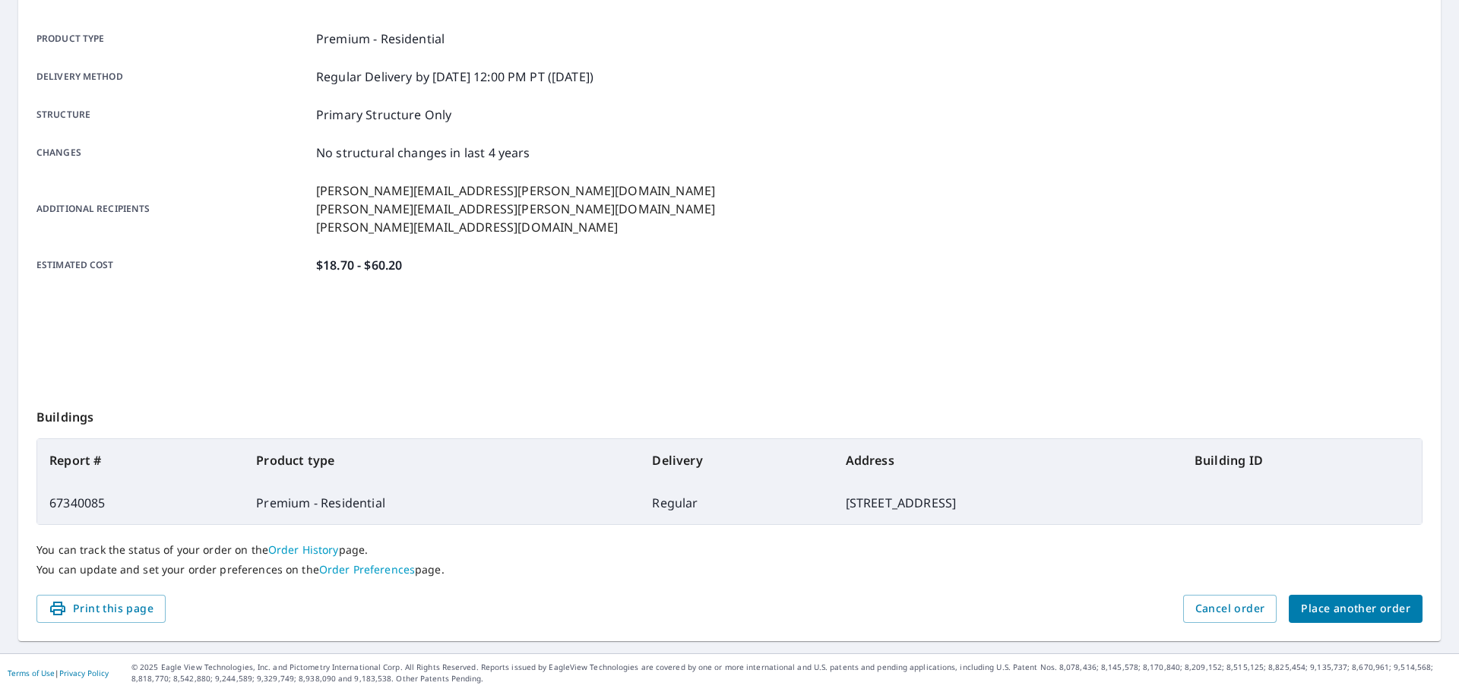
scroll to position [202, 0]
